Goal: Task Accomplishment & Management: Complete application form

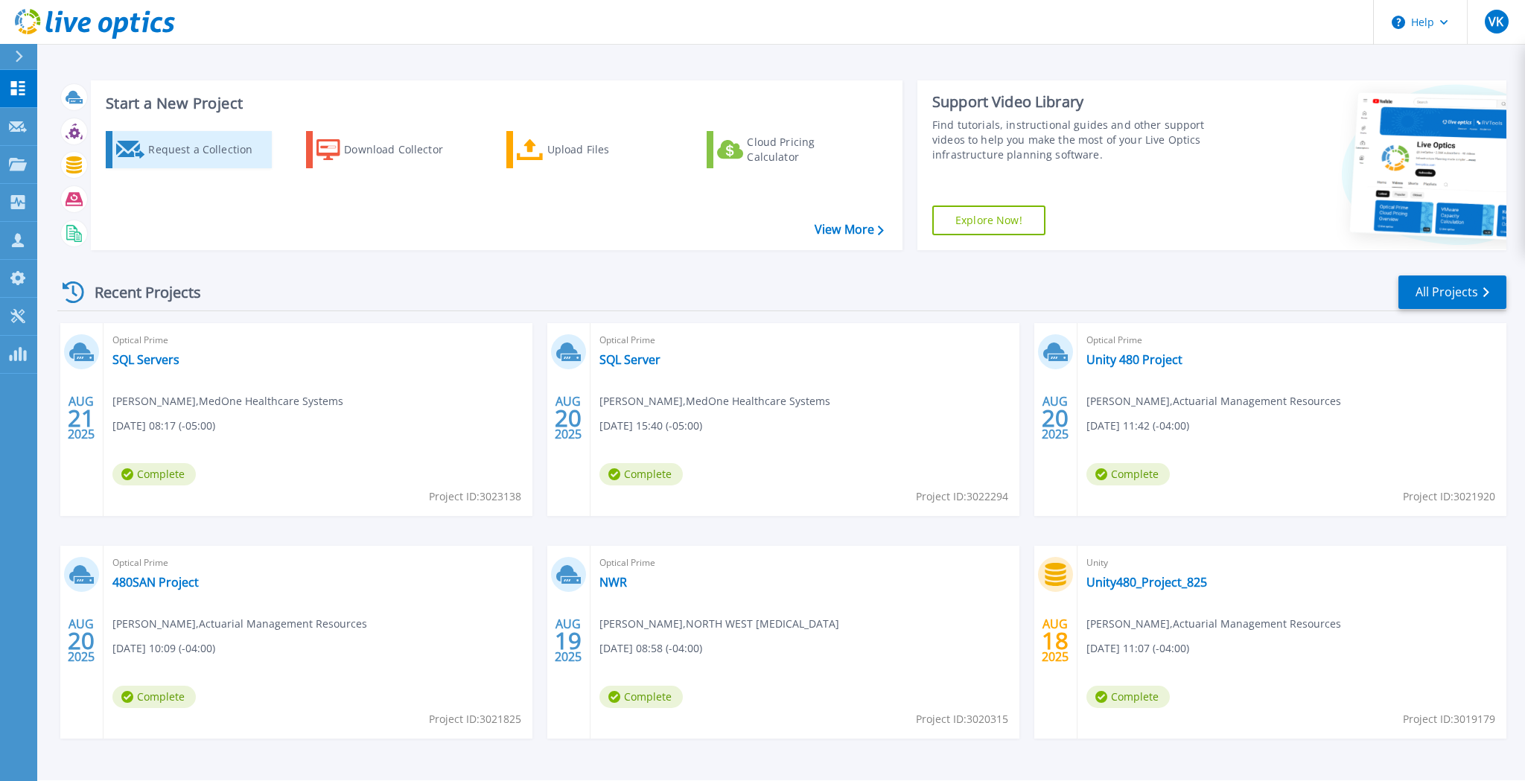
click at [173, 142] on div "Request a Collection" at bounding box center [207, 150] width 119 height 30
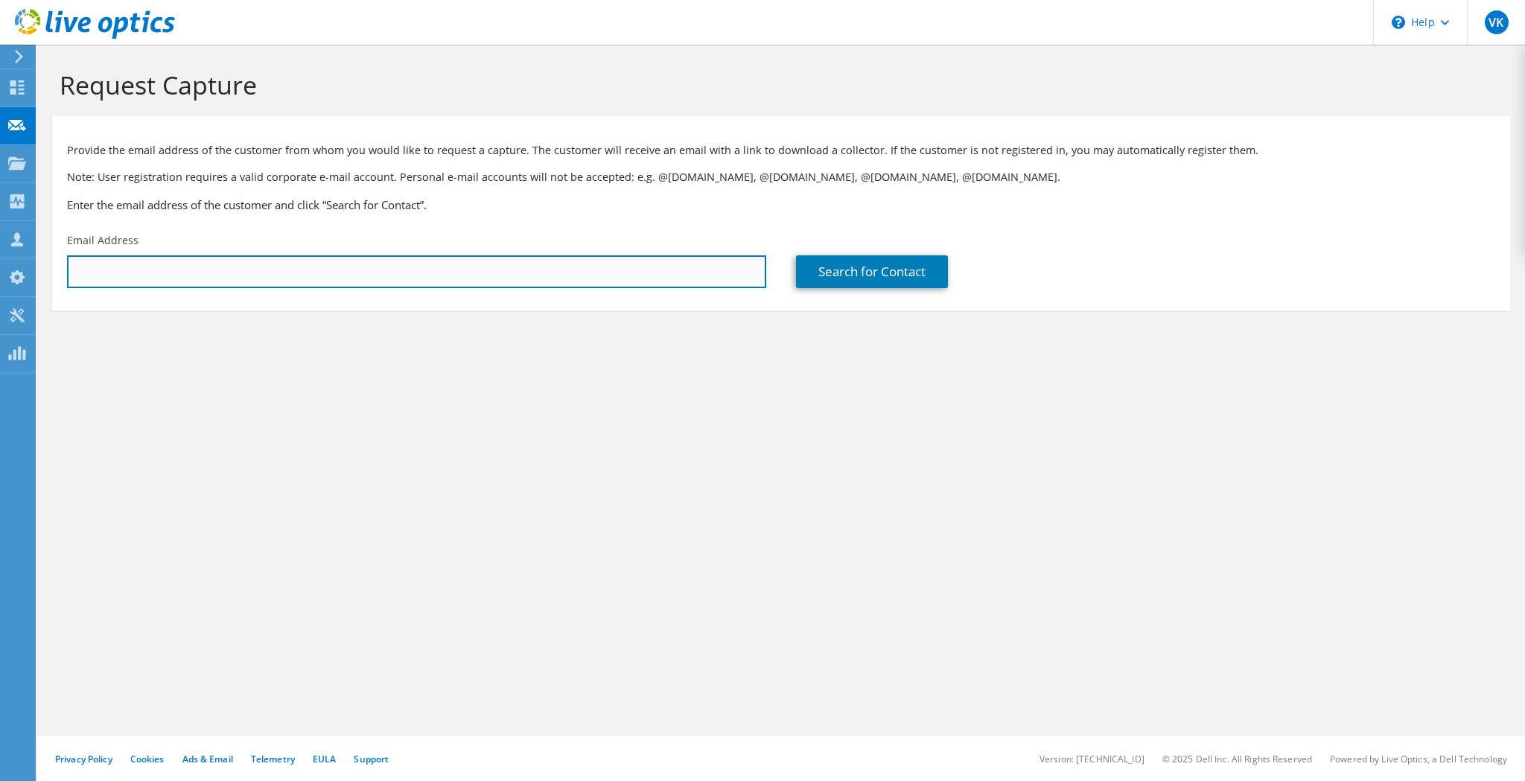
drag, startPoint x: 307, startPoint y: 278, endPoint x: 316, endPoint y: 284, distance: 10.7
click at [307, 278] on input "text" at bounding box center [416, 271] width 699 height 33
paste input "bputtkammer@expeditioncu.com"
type input "bputtkammer@expeditioncu.com"
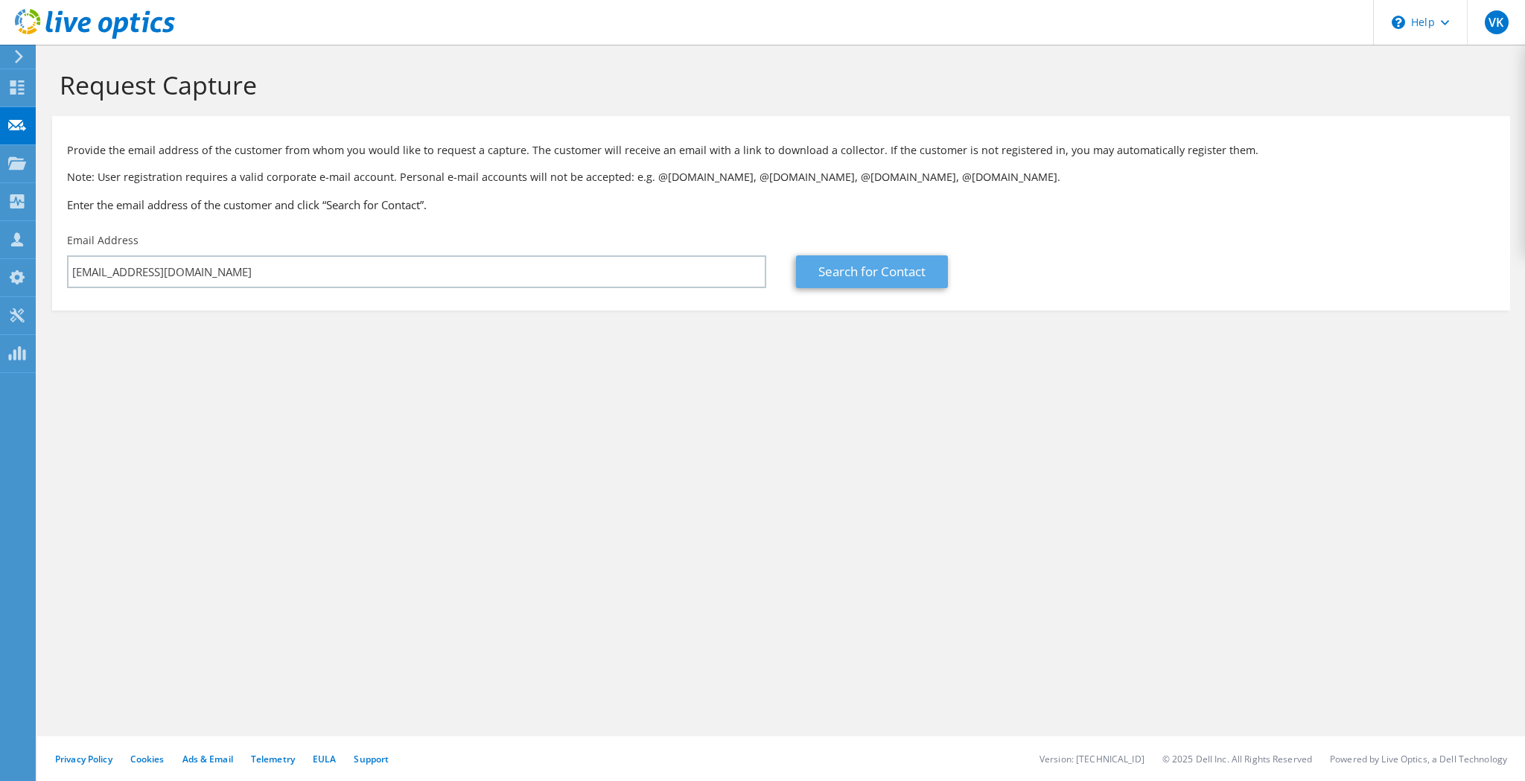
click at [903, 275] on link "Search for Contact" at bounding box center [872, 271] width 152 height 33
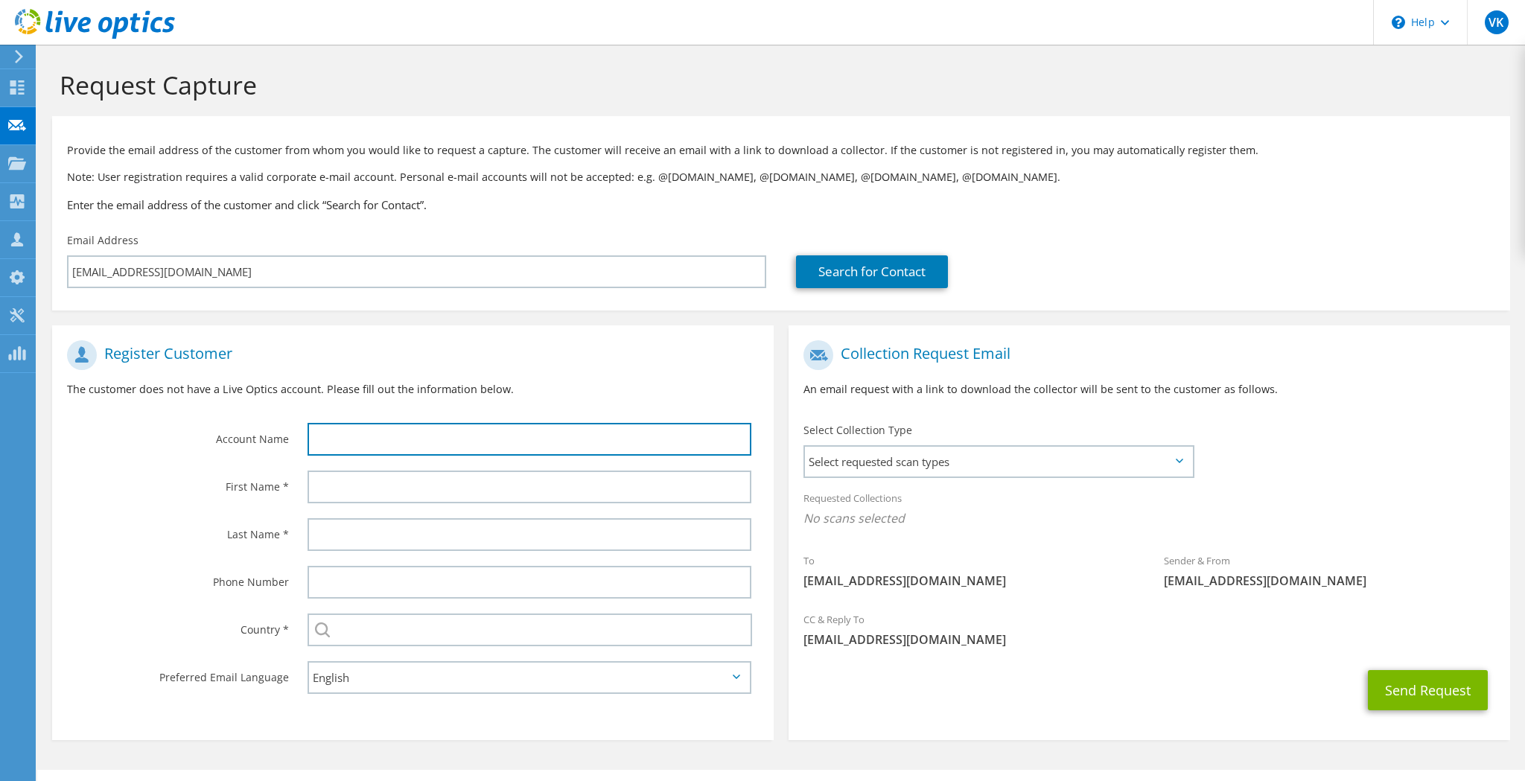
scroll to position [1, 0]
paste input "Expedition Credit Union"
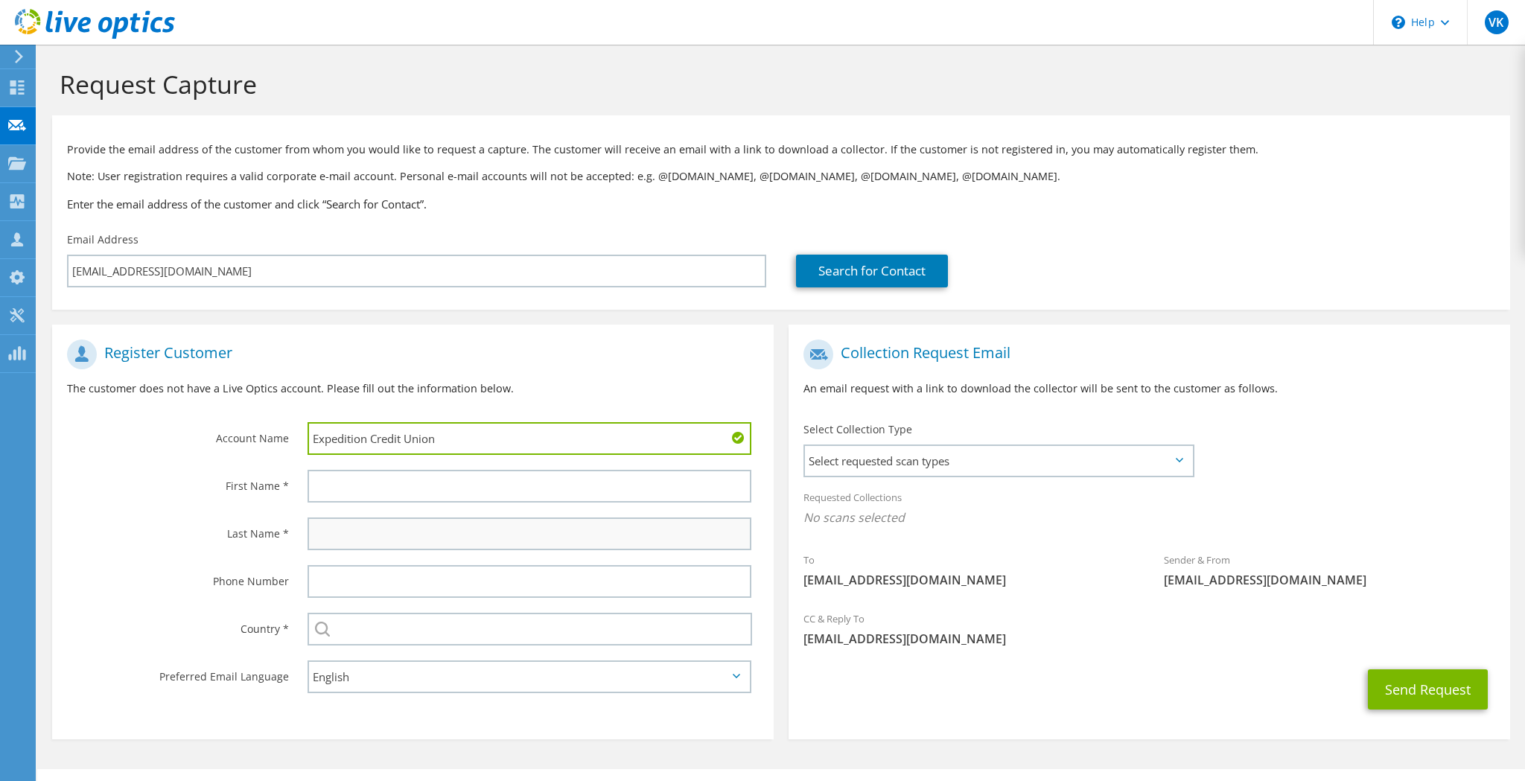
paste input "Brant"
type input "Expedition Credit Union"
paste input "Brant"
type input "Brant"
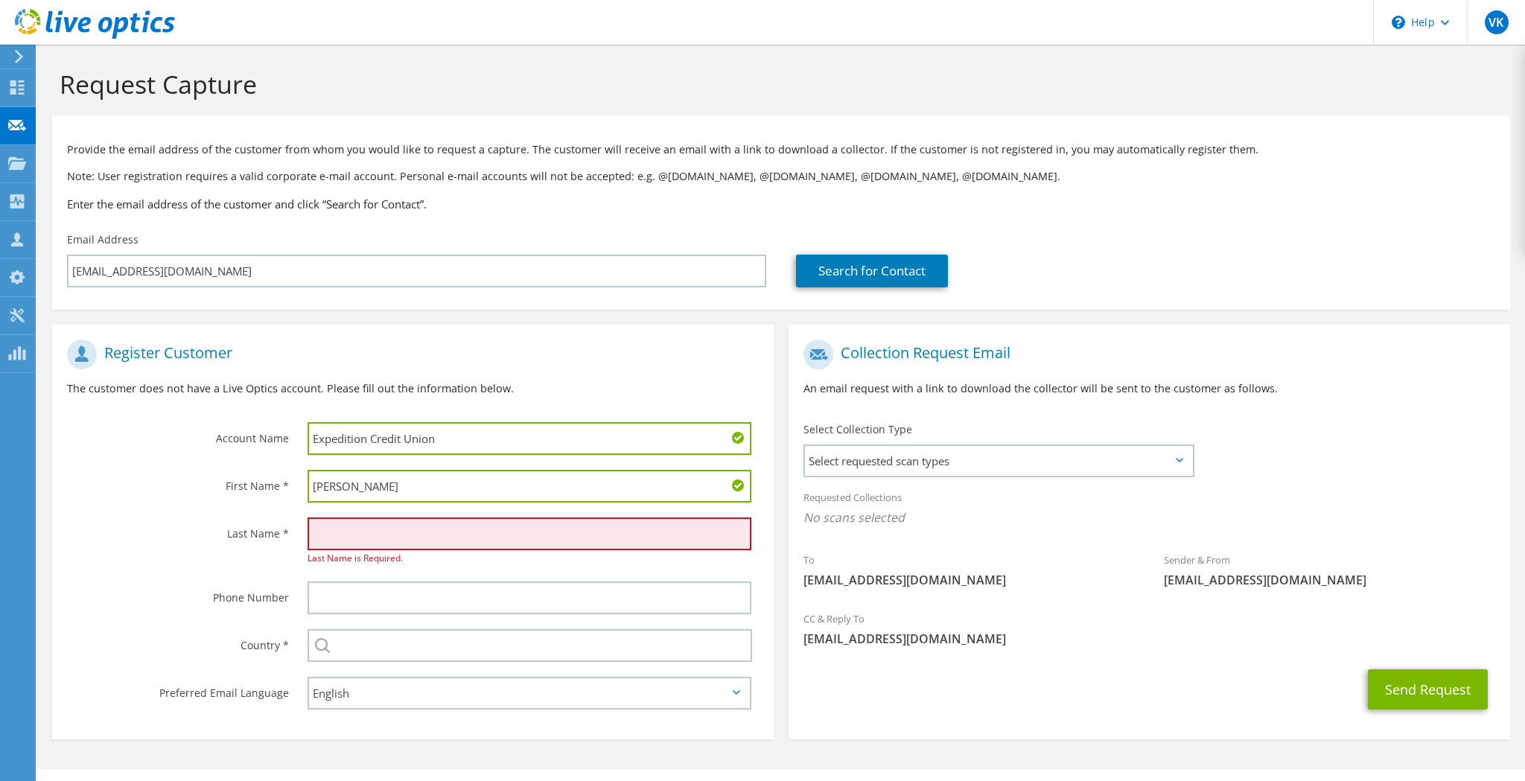
paste input "Brant Puttkammer"
drag, startPoint x: 344, startPoint y: 535, endPoint x: 298, endPoint y: 535, distance: 46.2
click at [298, 535] on div "Brant Puttkammer Last Name is Required." at bounding box center [533, 542] width 481 height 64
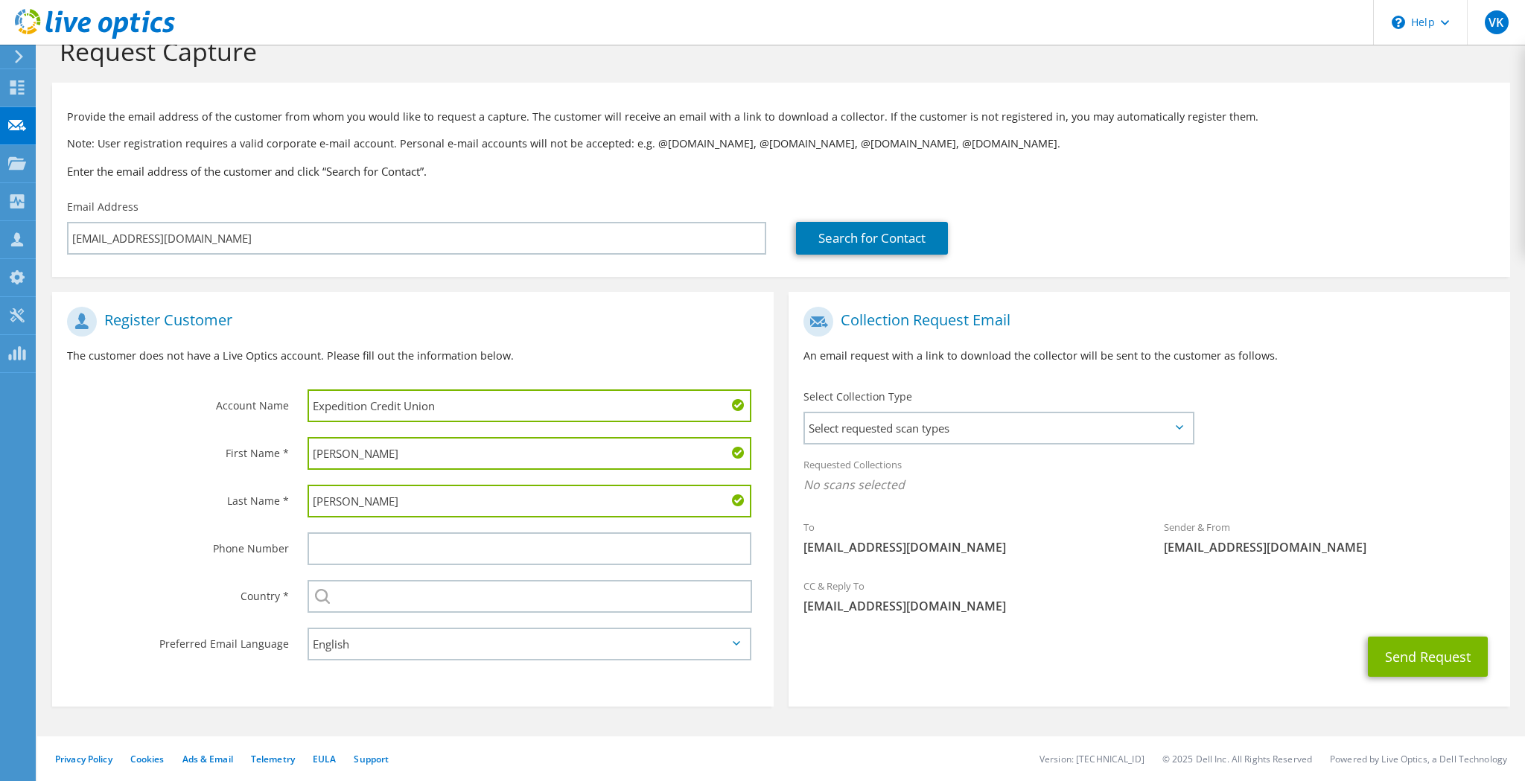
scroll to position [33, 0]
type input "Puttkammer"
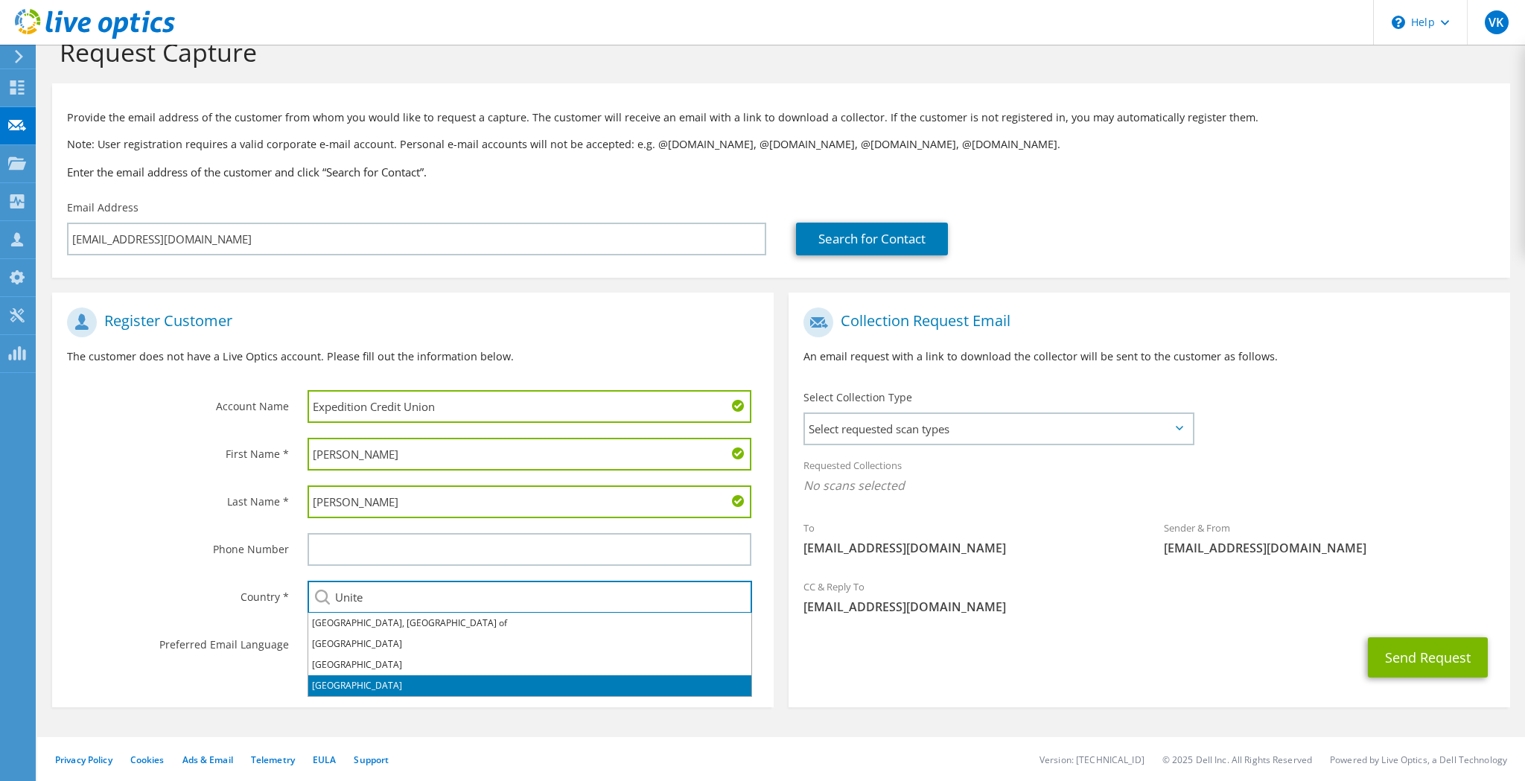
click at [374, 681] on li "United States" at bounding box center [529, 685] width 443 height 21
type input "United States"
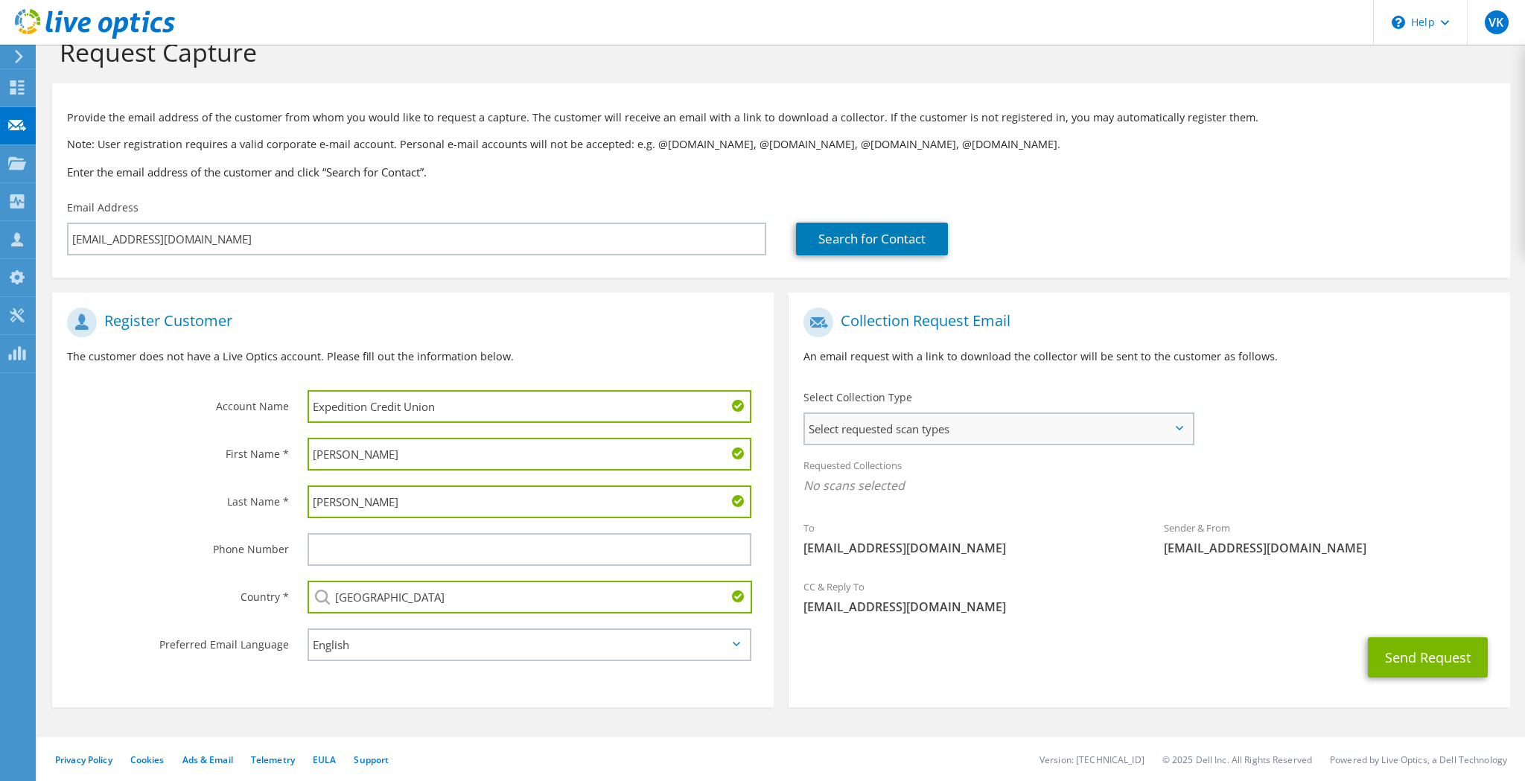
click at [1125, 427] on span "Select requested scan types" at bounding box center [998, 429] width 387 height 30
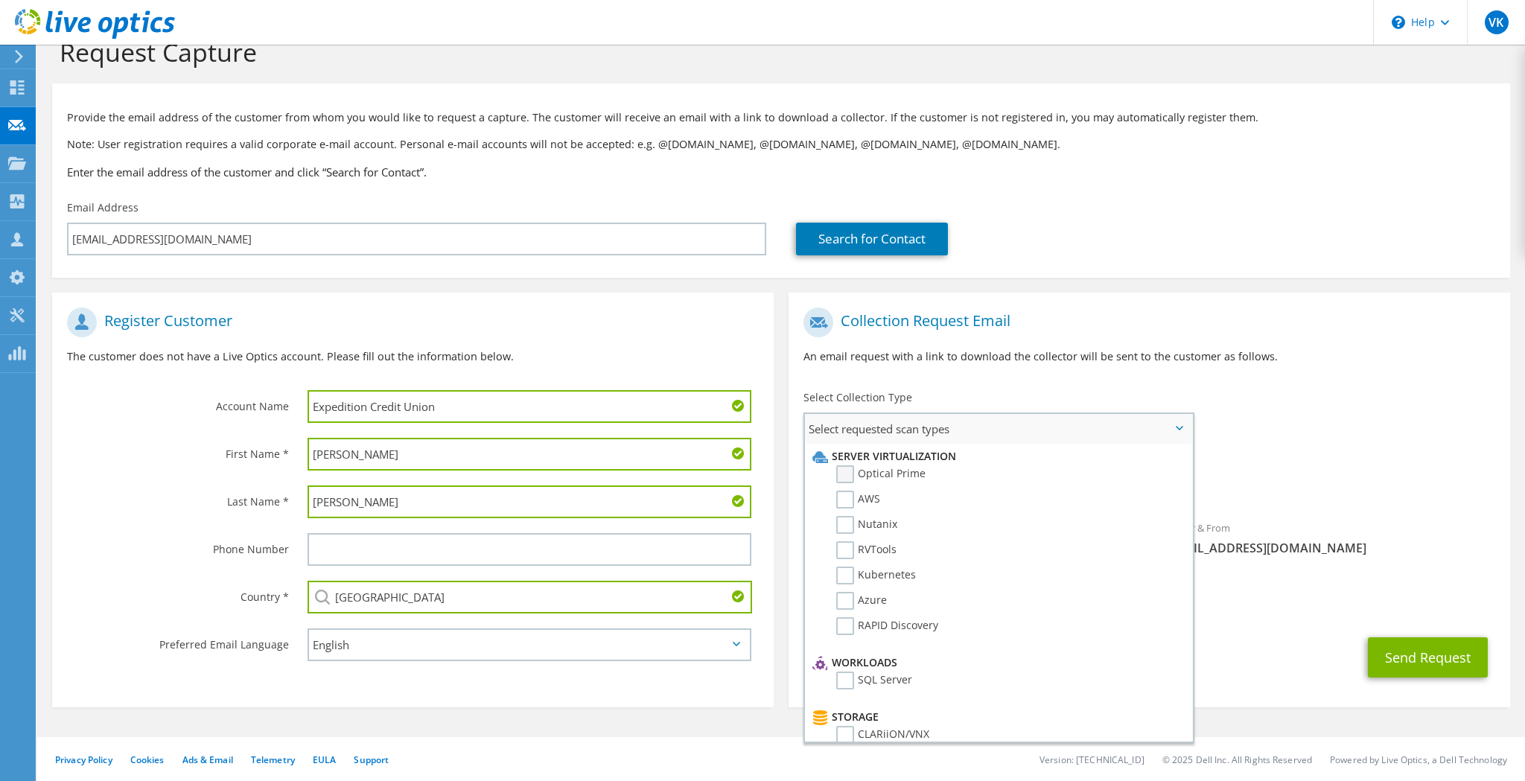
click at [847, 475] on label "Optical Prime" at bounding box center [880, 474] width 89 height 18
click at [0, 0] on input "Optical Prime" at bounding box center [0, 0] width 0 height 0
click at [1355, 461] on div "Requested Collections No scans selected Optical Prime" at bounding box center [1148, 480] width 721 height 60
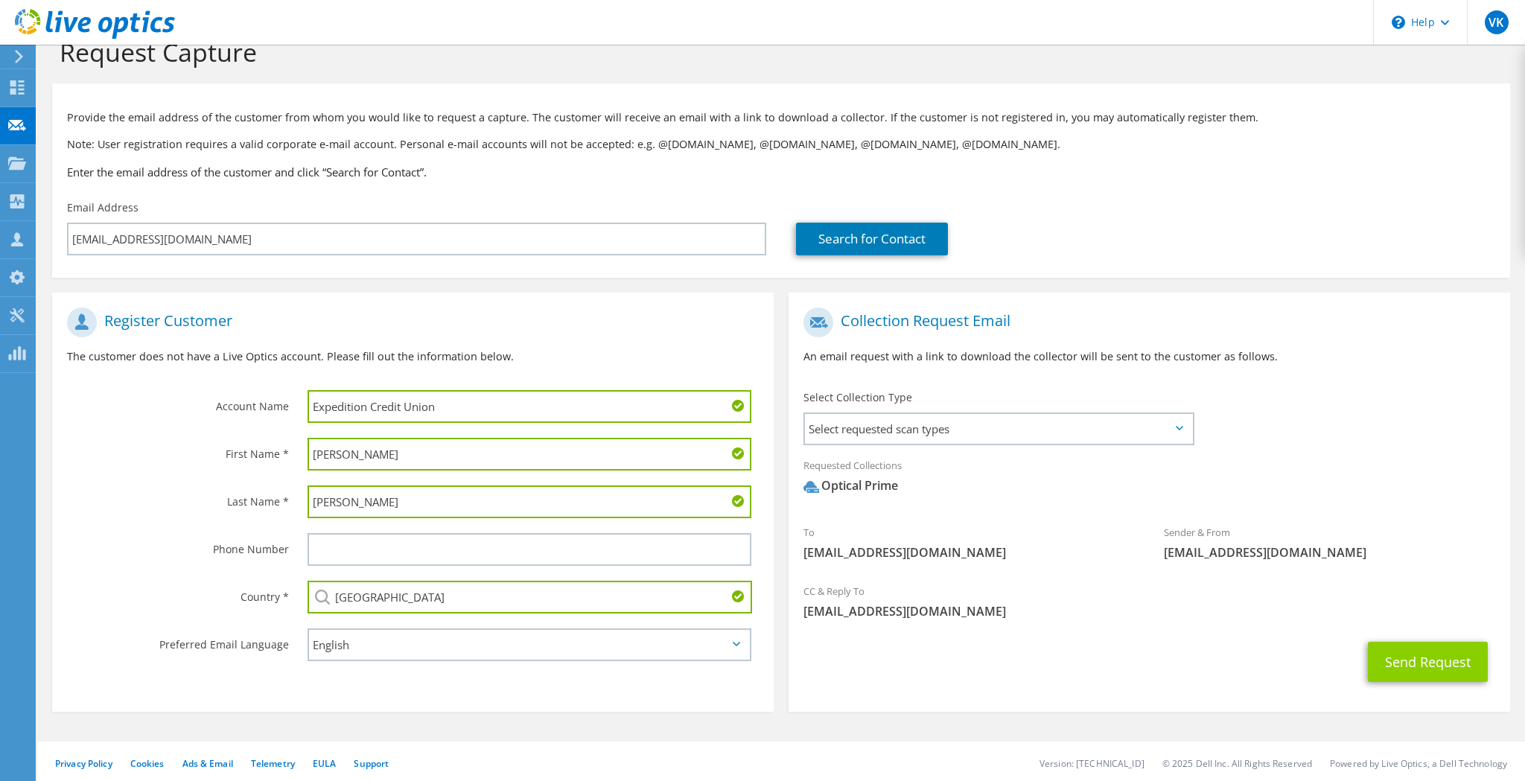
click at [1429, 660] on button "Send Request" at bounding box center [1428, 662] width 120 height 40
